Goal: Transaction & Acquisition: Purchase product/service

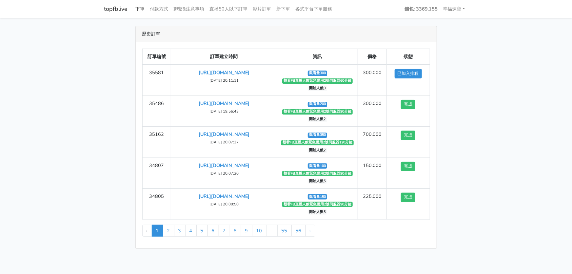
click at [141, 7] on link "下單" at bounding box center [140, 9] width 14 height 13
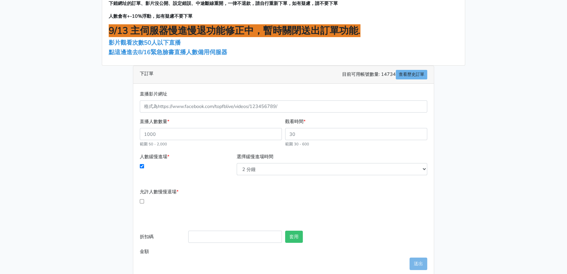
scroll to position [85, 0]
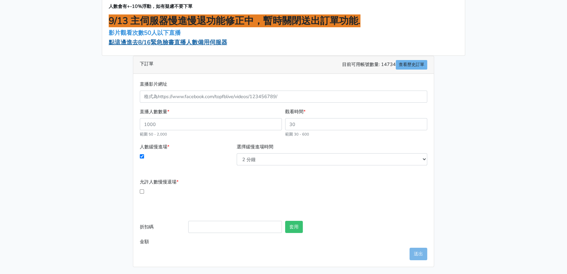
click at [144, 41] on span "點這邊進去8/16緊急臉書直播人數備用伺服器" at bounding box center [168, 42] width 119 height 8
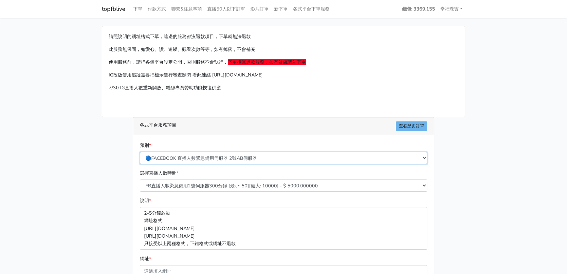
click at [194, 158] on select "🔵FACEBOOK 直播人數緊急備用伺服器 2號AB伺服器 🔵FACEBOOK 網軍專用貼文留言 安全保密 🔵9/30 FACEBOOK 直播人數緩慢進場緩慢…" at bounding box center [284, 158] width 288 height 12
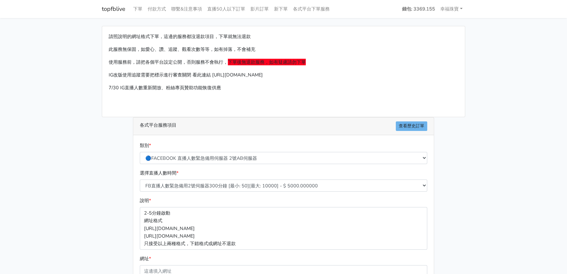
click at [517, 121] on main "請照說明的網址格式下單，這邊的服務都沒退款項目，下單就無法退款 此服務無保固，如愛心、讚、追蹤、觀看次數等等，如有掉落，不會補充 使用服務前，請把各個平台設定…" at bounding box center [283, 194] width 567 height 353
click at [155, 269] on input "網址 *" at bounding box center [284, 271] width 288 height 12
paste input "[URL][DOMAIN_NAME]"
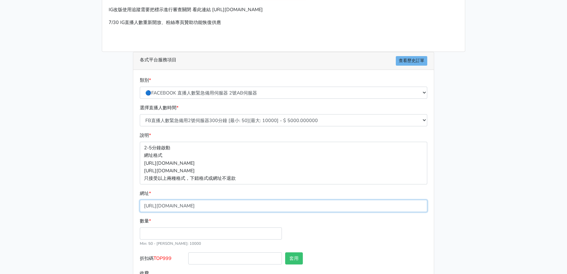
scroll to position [97, 0]
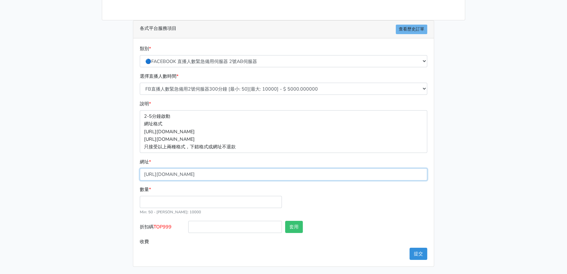
type input "[URL][DOMAIN_NAME]"
click at [163, 204] on input "數量 *" at bounding box center [211, 202] width 142 height 12
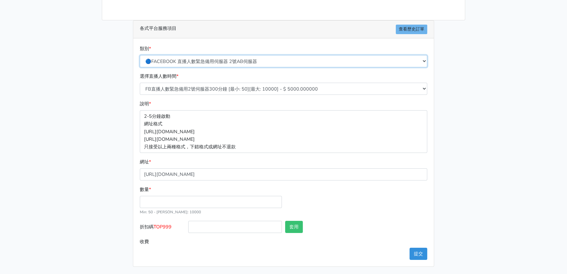
click at [275, 60] on select "🔵FACEBOOK 直播人數緊急備用伺服器 2號AB伺服器 🔵FACEBOOK 網軍專用貼文留言 安全保密 🔵9/30 FACEBOOK 直播人數緩慢進場緩慢…" at bounding box center [284, 61] width 288 height 12
click at [140, 55] on select "🔵FACEBOOK 直播人數緊急備用伺服器 2號AB伺服器 🔵FACEBOOK 網軍專用貼文留言 安全保密 🔵9/30 FACEBOOK 直播人數緩慢進場緩慢…" at bounding box center [284, 61] width 288 height 12
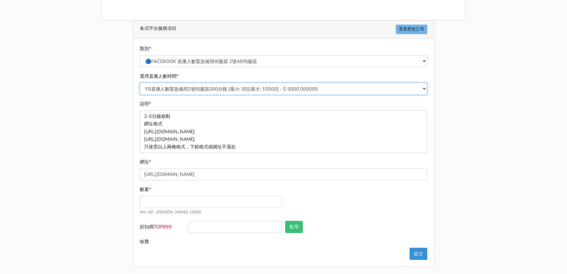
click at [419, 86] on select "FB直播人數緊急備用2號伺服器300分鐘 [最小: 50][最大: 10000] - $ 5000.000000 FB直播人數緊急備用2號伺服器60分鐘 [最…" at bounding box center [284, 89] width 288 height 12
select select "573"
click at [140, 83] on select "FB直播人數緊急備用2號伺服器300分鐘 [最小: 50][最大: 10000] - $ 5000.000000 FB直播人數緊急備用2號伺服器60分鐘 [最…" at bounding box center [284, 89] width 288 height 12
click at [400, 86] on select "FB直播人數緊急備用2號伺服器300分鐘 [最小: 50][最大: 10000] - $ 5000.000000 FB直播人數緊急備用2號伺服器60分鐘 [最…" at bounding box center [284, 89] width 288 height 12
click at [140, 83] on select "FB直播人數緊急備用2號伺服器300分鐘 [最小: 50][最大: 10000] - $ 5000.000000 FB直播人數緊急備用2號伺服器60分鐘 [最…" at bounding box center [284, 89] width 288 height 12
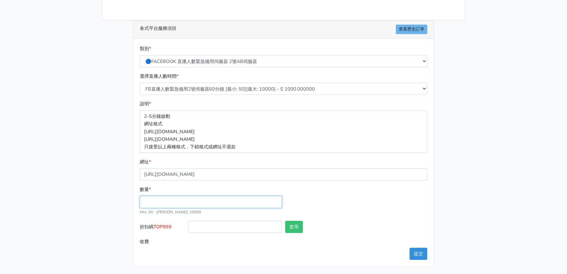
click at [184, 202] on input "數量 *" at bounding box center [211, 202] width 142 height 12
type input "300"
type input "300.000"
click at [421, 253] on button "提交" at bounding box center [419, 253] width 18 height 12
